Goal: Navigation & Orientation: Go to known website

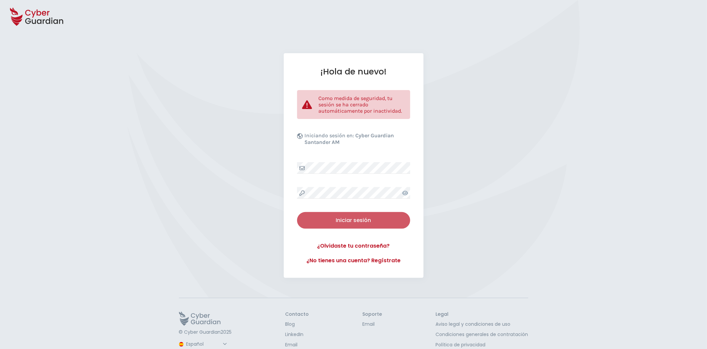
click at [340, 220] on div "Iniciar sesión" at bounding box center [353, 220] width 103 height 8
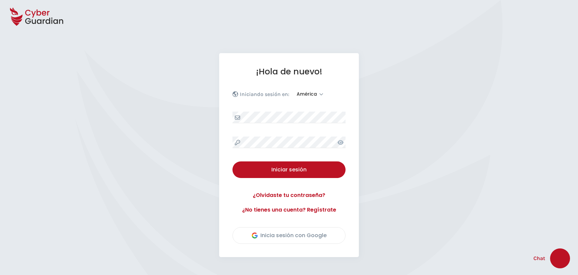
select select "América"
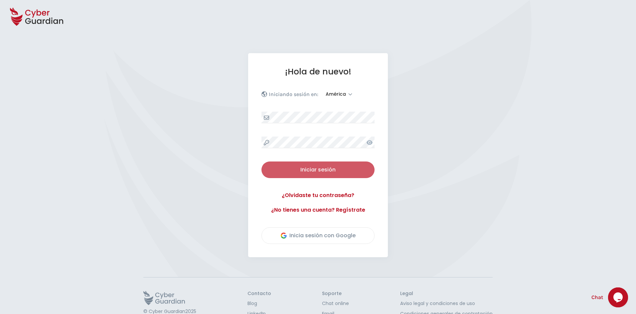
click at [331, 172] on div "Iniciar sesión" at bounding box center [317, 170] width 103 height 8
